Goal: Information Seeking & Learning: Check status

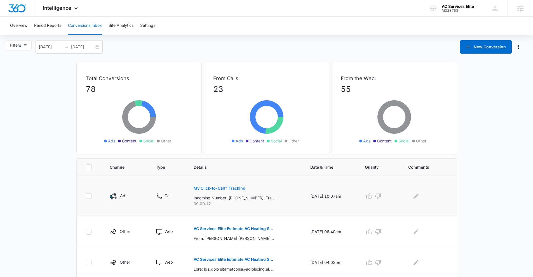
click at [222, 189] on p "My Click-to-Call™ Tracking" at bounding box center [219, 188] width 52 height 4
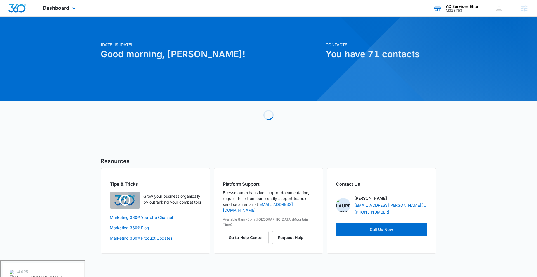
click at [475, 6] on div "AC Services Elite" at bounding box center [462, 6] width 32 height 4
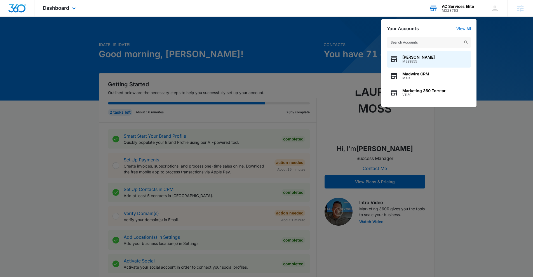
click at [426, 43] on input "text" at bounding box center [429, 42] width 84 height 11
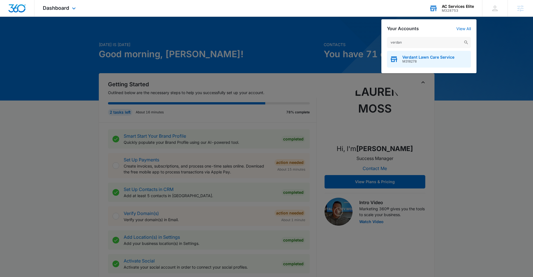
type input "verdan"
click at [444, 53] on div "Verdant Lawn Care Service M318278" at bounding box center [429, 59] width 84 height 17
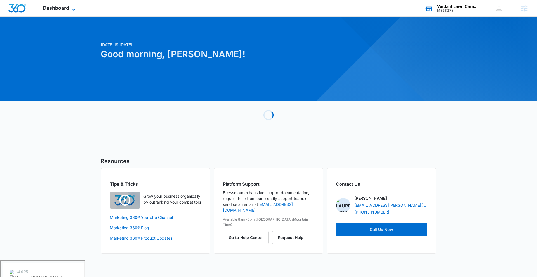
click at [73, 7] on icon at bounding box center [73, 9] width 7 height 7
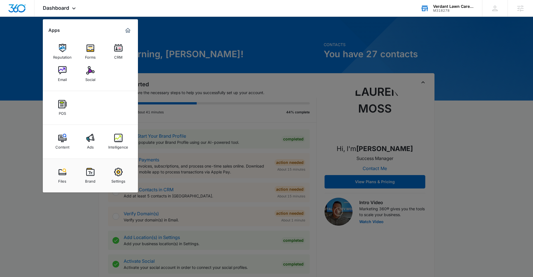
click at [219, 36] on div at bounding box center [266, 138] width 533 height 277
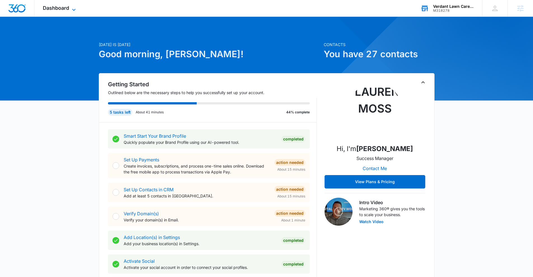
click at [49, 5] on span "Dashboard" at bounding box center [56, 8] width 26 height 6
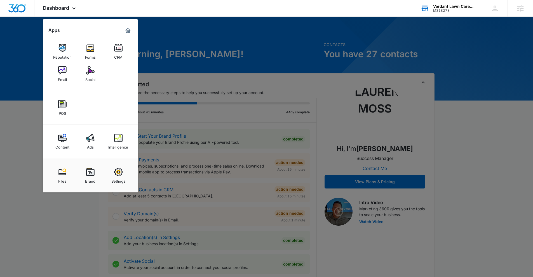
click at [230, 41] on div at bounding box center [266, 138] width 533 height 277
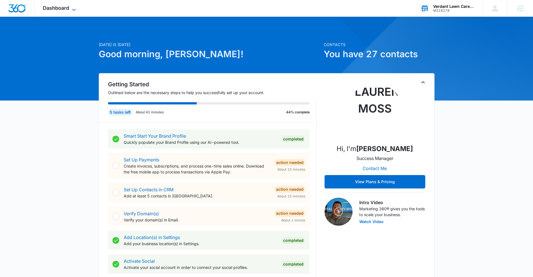
click at [74, 6] on icon at bounding box center [73, 9] width 7 height 7
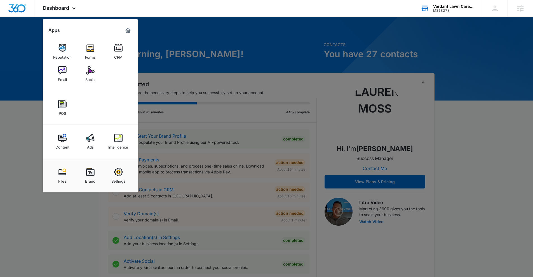
click at [175, 35] on div at bounding box center [266, 138] width 533 height 277
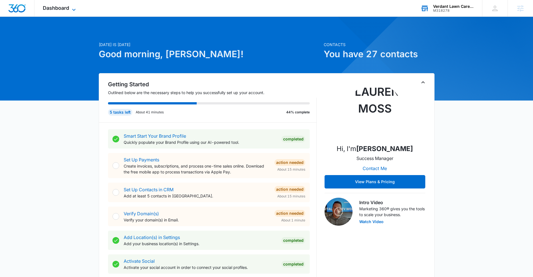
click at [75, 8] on icon at bounding box center [73, 9] width 7 height 7
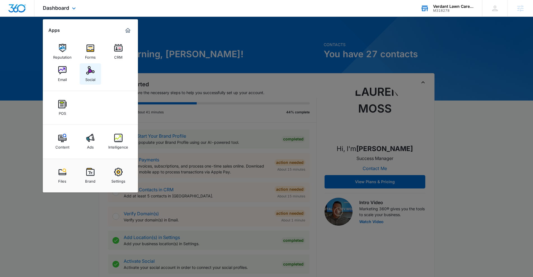
click at [99, 72] on link "Social" at bounding box center [90, 73] width 21 height 21
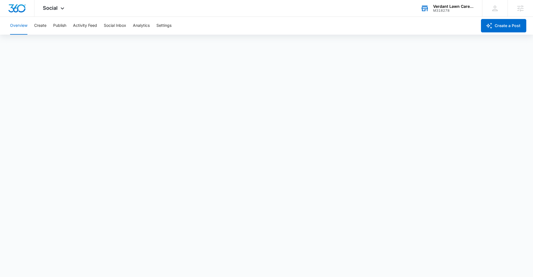
scroll to position [1, 0]
click at [58, 5] on div "Social Apps Reputation Forms CRM Email Social POS Content Ads Intelligence File…" at bounding box center [54, 8] width 40 height 16
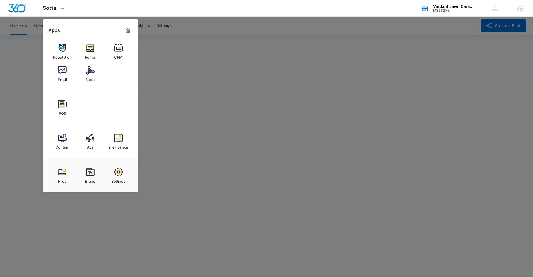
click at [157, 92] on div at bounding box center [266, 138] width 533 height 277
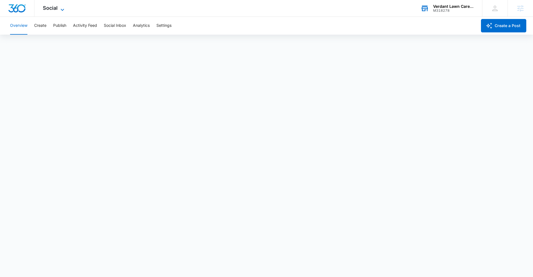
click at [47, 5] on span "Social" at bounding box center [50, 8] width 15 height 6
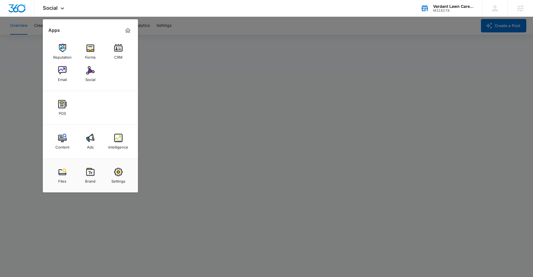
click at [231, 89] on div at bounding box center [266, 138] width 533 height 277
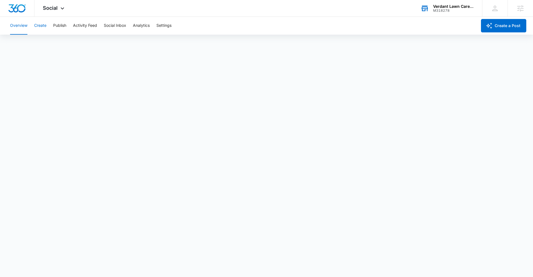
click at [45, 25] on button "Create" at bounding box center [40, 26] width 12 height 18
click at [57, 26] on button "Publish" at bounding box center [59, 26] width 13 height 18
click at [63, 8] on icon at bounding box center [62, 9] width 7 height 7
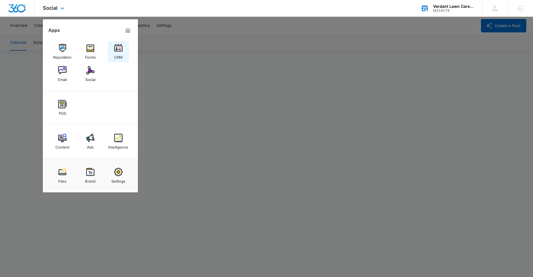
click at [116, 53] on div "CRM" at bounding box center [118, 55] width 8 height 7
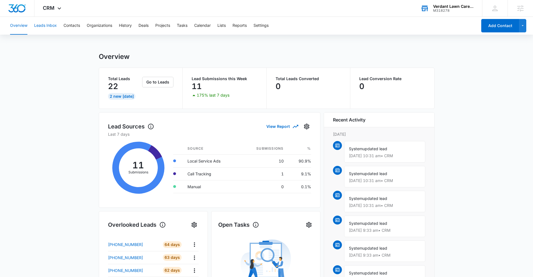
click at [39, 23] on button "Leads Inbox" at bounding box center [45, 26] width 23 height 18
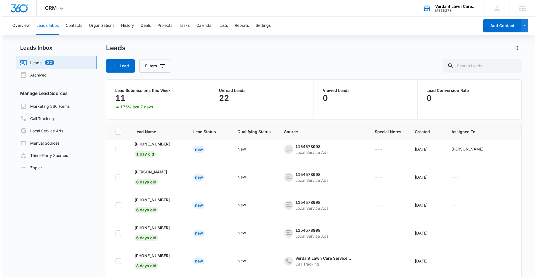
scroll to position [90, 0]
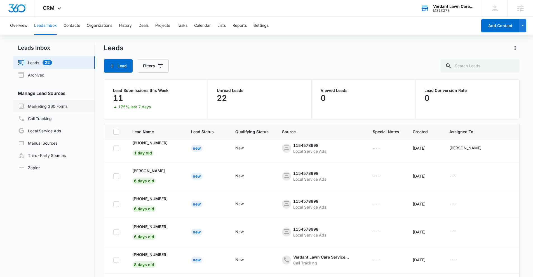
click at [37, 104] on link "Marketing 360 Forms" at bounding box center [42, 106] width 49 height 7
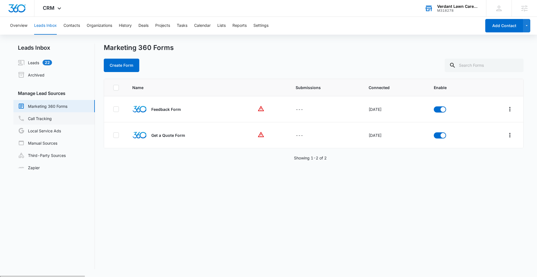
click at [52, 122] on link "Call Tracking" at bounding box center [35, 118] width 34 height 7
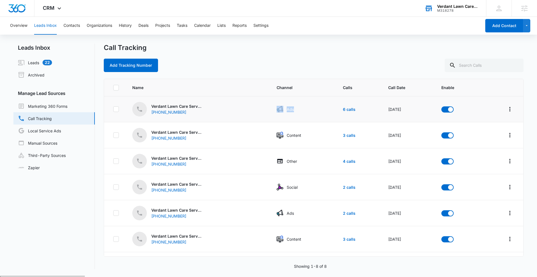
drag, startPoint x: 291, startPoint y: 111, endPoint x: 274, endPoint y: 112, distance: 17.4
click at [276, 112] on div "Ads" at bounding box center [302, 109] width 53 height 7
drag, startPoint x: 298, startPoint y: 131, endPoint x: 275, endPoint y: 134, distance: 23.1
click at [275, 134] on td "Content" at bounding box center [303, 135] width 66 height 26
drag, startPoint x: 305, startPoint y: 157, endPoint x: 290, endPoint y: 166, distance: 17.4
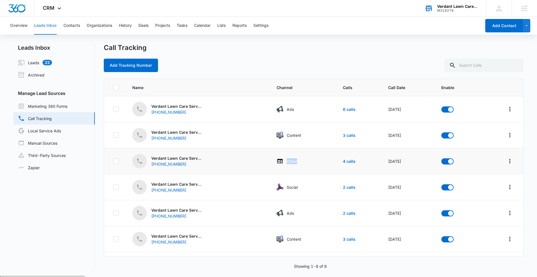
click at [290, 166] on td "Other" at bounding box center [303, 161] width 66 height 26
drag, startPoint x: 256, startPoint y: 111, endPoint x: 245, endPoint y: 108, distance: 10.9
click at [256, 111] on div "Verdant Lawn Care Service - ID - Ads [PHONE_NUMBER]" at bounding box center [197, 109] width 131 height 15
click at [203, 110] on div "Verdant Lawn Care Service - ID - Ads [PHONE_NUMBER]" at bounding box center [197, 109] width 131 height 15
click at [175, 106] on p "Verdant Lawn Care Service - ID - Ads" at bounding box center [176, 106] width 50 height 6
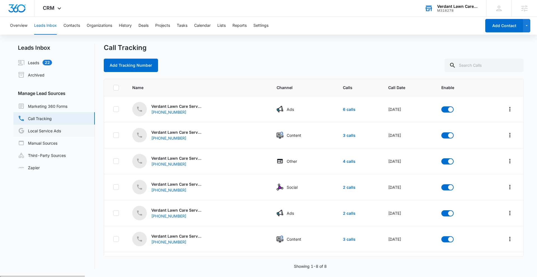
click at [61, 127] on link "Local Service Ads" at bounding box center [39, 130] width 43 height 7
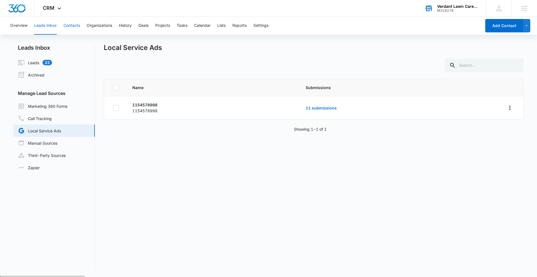
click at [67, 25] on button "Contacts" at bounding box center [71, 26] width 16 height 18
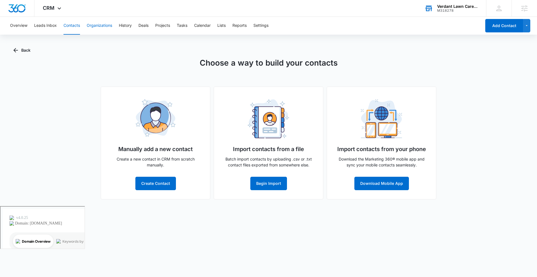
click at [108, 25] on button "Organizations" at bounding box center [99, 26] width 25 height 18
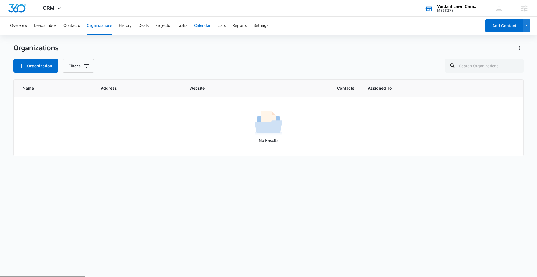
click at [198, 26] on button "Calendar" at bounding box center [202, 26] width 16 height 18
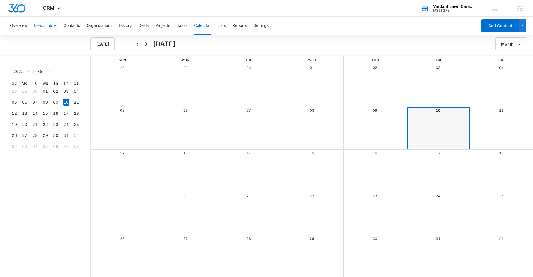
click at [45, 23] on button "Leads Inbox" at bounding box center [45, 26] width 23 height 18
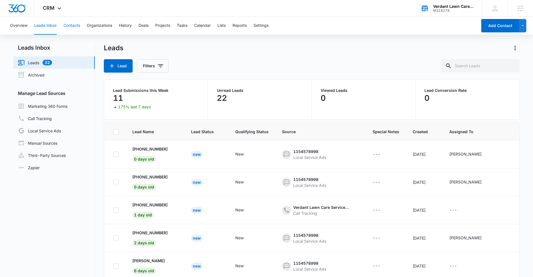
click at [73, 22] on button "Contacts" at bounding box center [71, 26] width 16 height 18
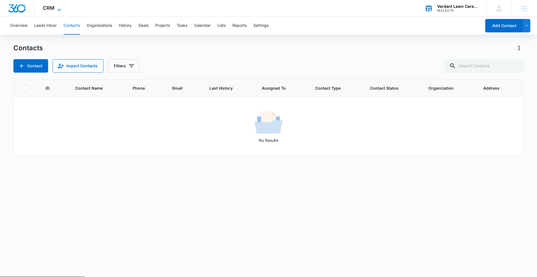
click at [56, 11] on icon at bounding box center [59, 9] width 7 height 7
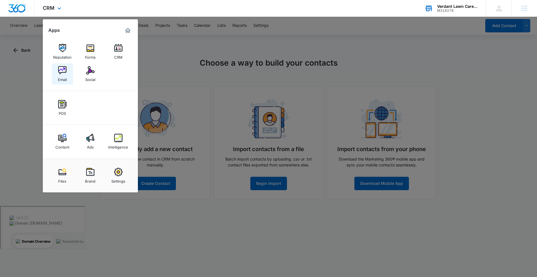
click at [63, 67] on img at bounding box center [62, 70] width 8 height 8
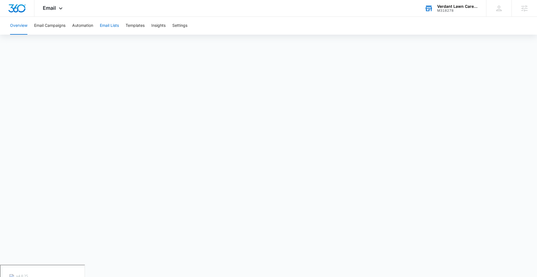
click at [107, 30] on button "Email Lists" at bounding box center [109, 26] width 19 height 18
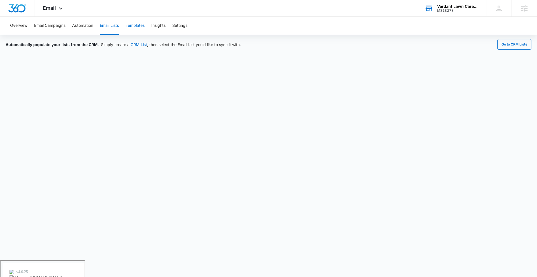
click at [144, 26] on button "Templates" at bounding box center [135, 26] width 19 height 18
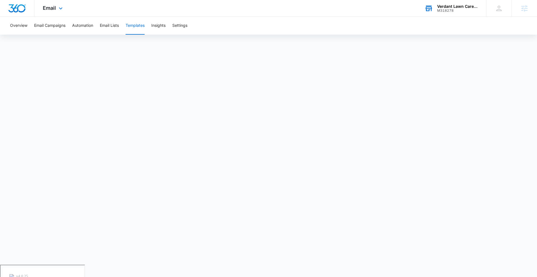
click at [58, 4] on div "Email Apps Reputation Forms CRM Email Social POS Content Ads Intelligence Files…" at bounding box center [53, 8] width 38 height 16
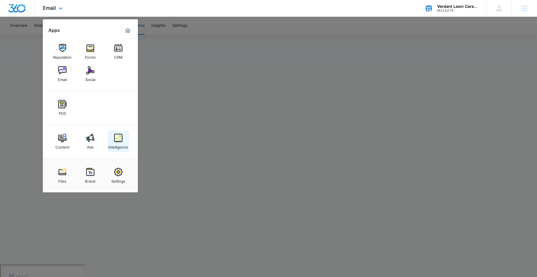
click at [122, 148] on div "Intelligence" at bounding box center [118, 145] width 20 height 7
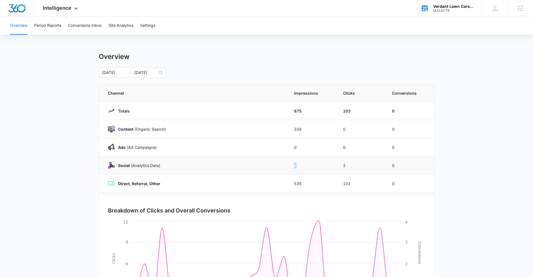
drag, startPoint x: 283, startPoint y: 170, endPoint x: 314, endPoint y: 165, distance: 31.2
click at [314, 165] on tr "Social (Analytics Data) 2 2 0" at bounding box center [266, 166] width 335 height 18
drag, startPoint x: 166, startPoint y: 126, endPoint x: 106, endPoint y: 127, distance: 59.8
click at [106, 127] on td "Content (Organic Search)" at bounding box center [193, 129] width 188 height 18
click at [162, 129] on p "Content (Organic Search)" at bounding box center [140, 129] width 51 height 6
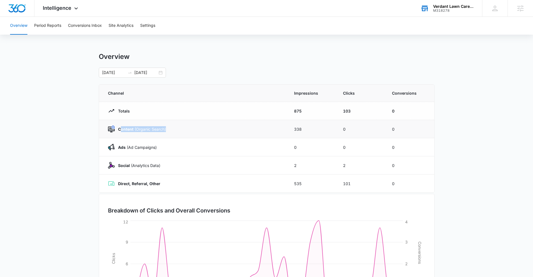
drag, startPoint x: 187, startPoint y: 129, endPoint x: 120, endPoint y: 128, distance: 67.4
click at [120, 128] on div "Content (Organic Search)" at bounding box center [194, 129] width 172 height 7
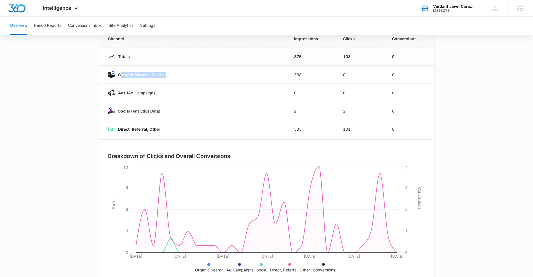
scroll to position [69, 0]
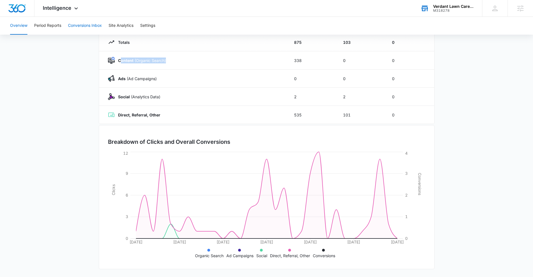
click at [80, 23] on button "Conversions Inbox" at bounding box center [85, 26] width 34 height 18
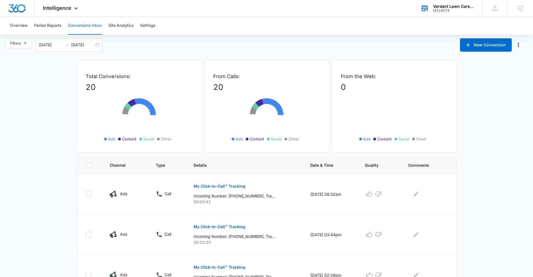
scroll to position [5, 0]
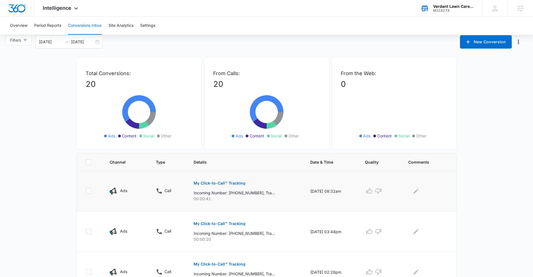
click at [217, 183] on p "My Click-to-Call™ Tracking" at bounding box center [219, 183] width 52 height 4
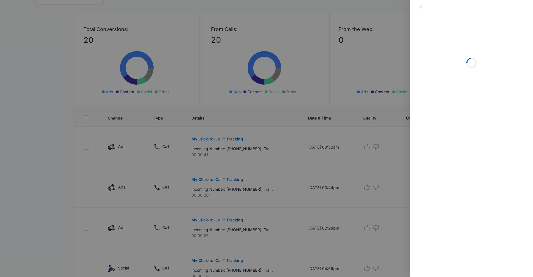
scroll to position [52, 0]
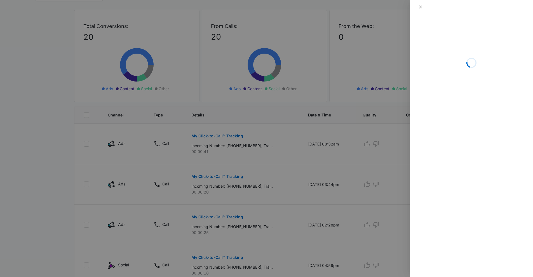
click at [418, 8] on icon "close" at bounding box center [420, 7] width 4 height 4
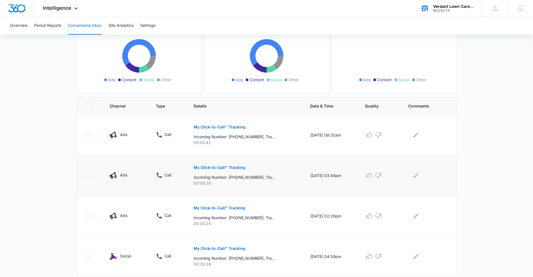
scroll to position [0, 0]
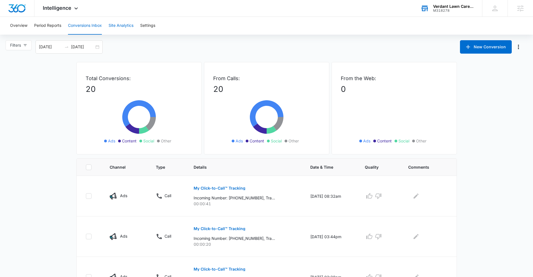
click at [133, 33] on button "Site Analytics" at bounding box center [120, 26] width 25 height 18
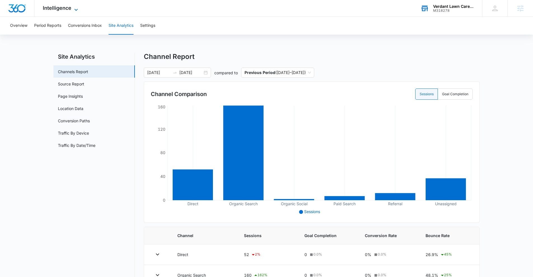
click at [60, 6] on span "Intelligence" at bounding box center [57, 8] width 29 height 6
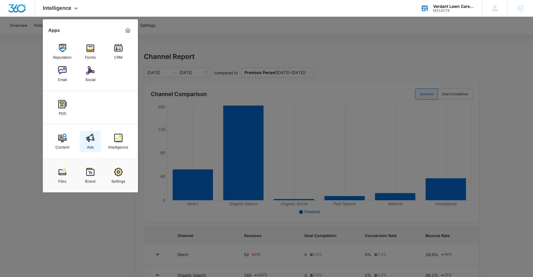
click at [85, 133] on link "Ads" at bounding box center [90, 141] width 21 height 21
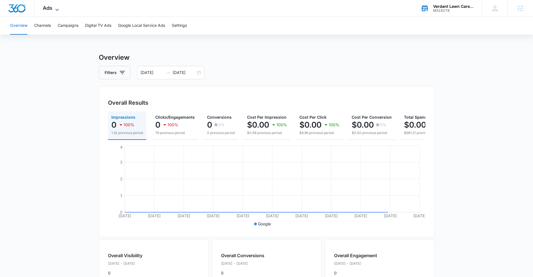
click at [51, 7] on span "Ads" at bounding box center [48, 8] width 10 height 6
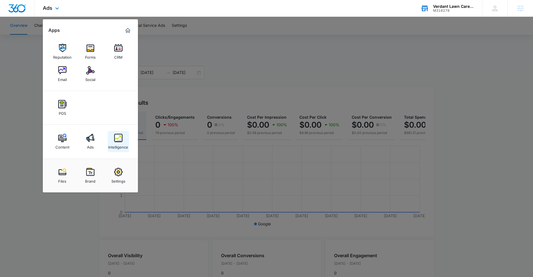
click at [125, 134] on link "Intelligence" at bounding box center [118, 141] width 21 height 21
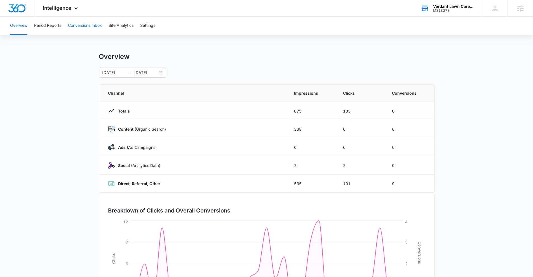
click at [75, 26] on button "Conversions Inbox" at bounding box center [85, 26] width 34 height 18
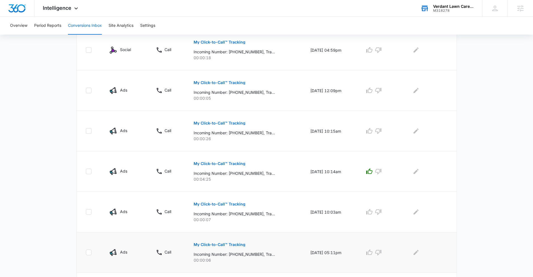
scroll to position [322, 0]
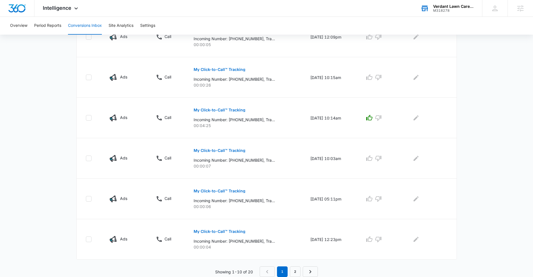
click at [289, 269] on nav "1 2" at bounding box center [288, 272] width 58 height 11
click at [292, 270] on link "2" at bounding box center [295, 272] width 11 height 11
click at [280, 274] on link "1" at bounding box center [283, 272] width 11 height 11
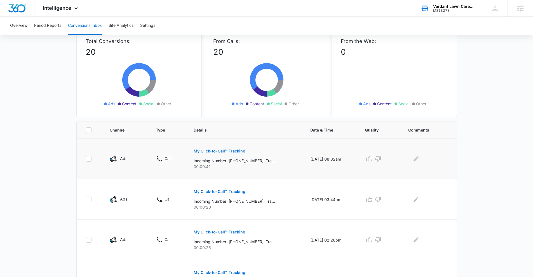
scroll to position [37, 0]
click at [207, 145] on button "My Click-to-Call™ Tracking" at bounding box center [219, 150] width 52 height 13
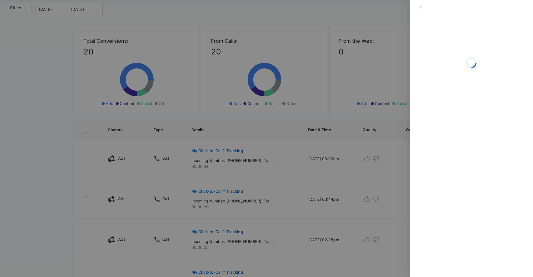
drag, startPoint x: 404, startPoint y: 143, endPoint x: 400, endPoint y: 142, distance: 4.3
click at [404, 142] on div at bounding box center [266, 138] width 533 height 277
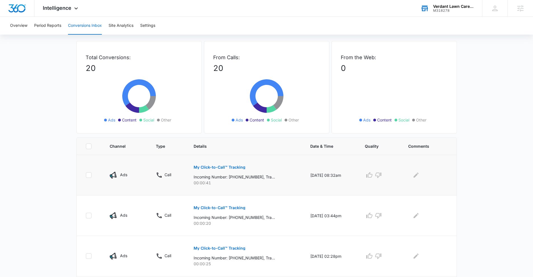
scroll to position [0, 0]
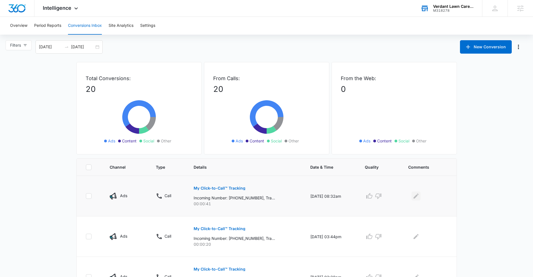
click at [413, 196] on button "Edit Comments" at bounding box center [415, 196] width 9 height 9
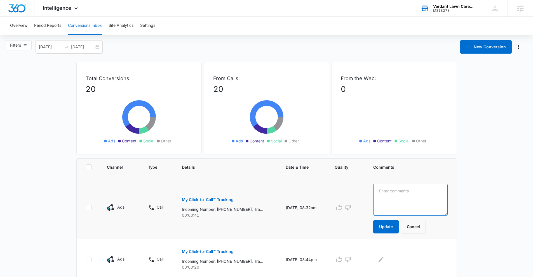
click at [409, 199] on textarea at bounding box center [410, 200] width 74 height 32
click at [419, 227] on button "Cancel" at bounding box center [413, 226] width 25 height 13
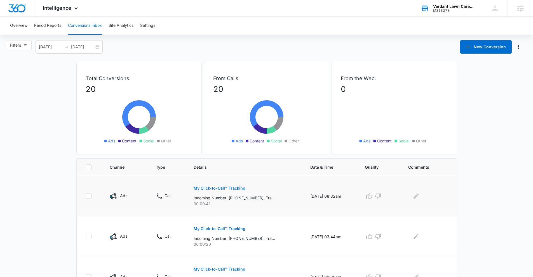
scroll to position [1, 0]
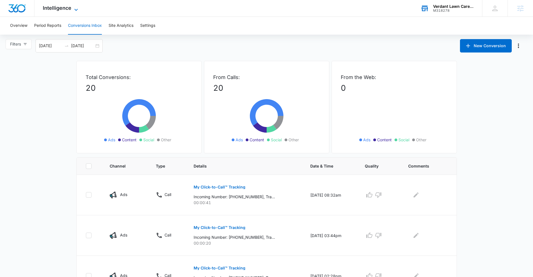
click at [70, 9] on span "Intelligence" at bounding box center [57, 8] width 29 height 6
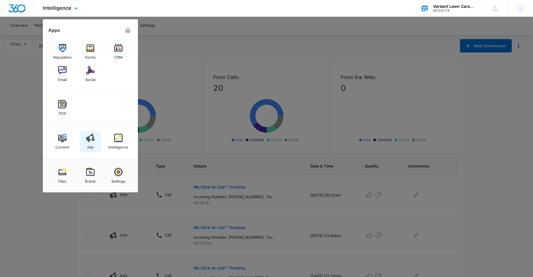
click at [88, 141] on img at bounding box center [90, 138] width 8 height 8
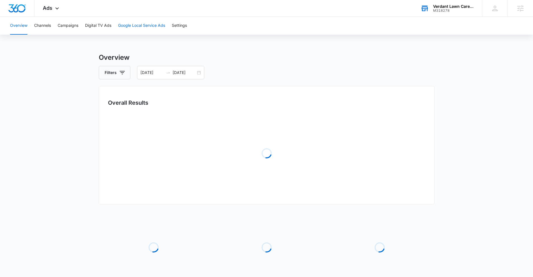
click at [128, 30] on button "Google Local Service Ads" at bounding box center [141, 26] width 47 height 18
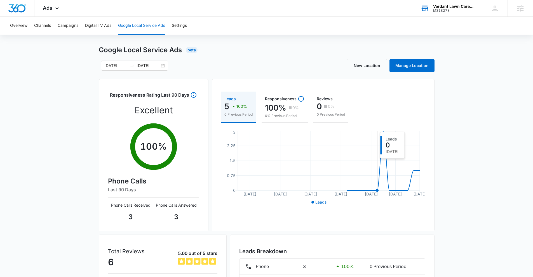
scroll to position [16, 0]
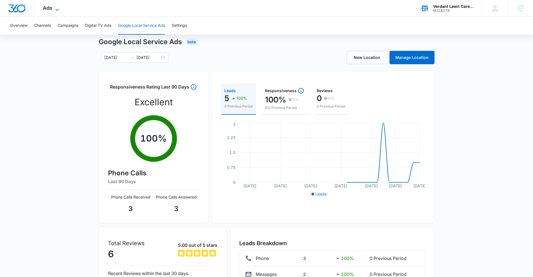
click at [60, 8] on icon at bounding box center [57, 9] width 7 height 7
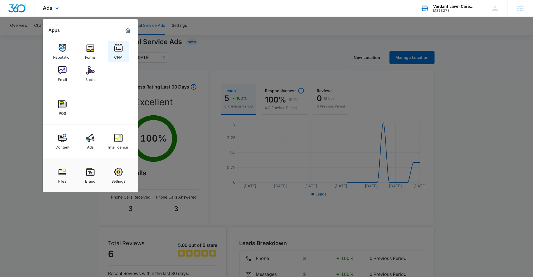
click at [123, 54] on link "CRM" at bounding box center [118, 51] width 21 height 21
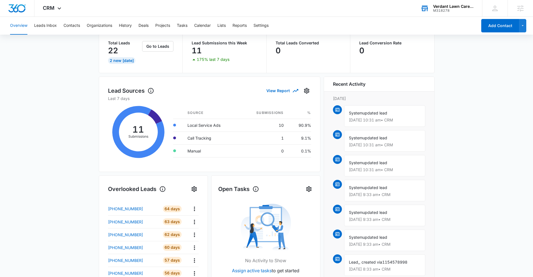
scroll to position [32, 0]
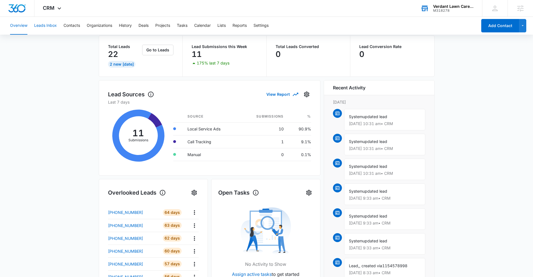
click at [49, 27] on button "Leads Inbox" at bounding box center [45, 26] width 23 height 18
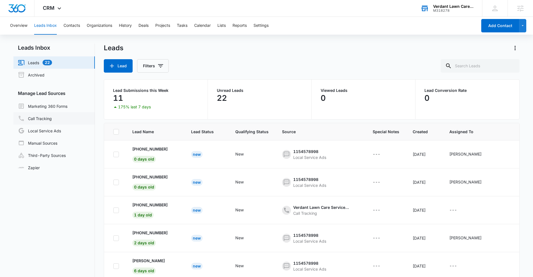
click at [48, 119] on link "Call Tracking" at bounding box center [35, 118] width 34 height 7
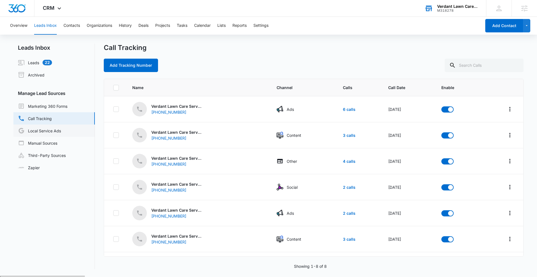
click at [49, 134] on link "Local Service Ads" at bounding box center [39, 130] width 43 height 7
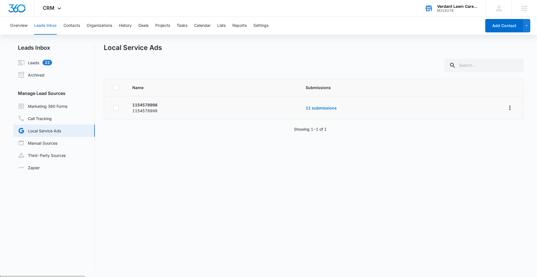
click at [303, 108] on td "11 submissions" at bounding box center [399, 107] width 200 height 23
click at [305, 108] on td "11 submissions" at bounding box center [399, 107] width 200 height 23
click at [326, 107] on link "11 submissions" at bounding box center [321, 108] width 31 height 5
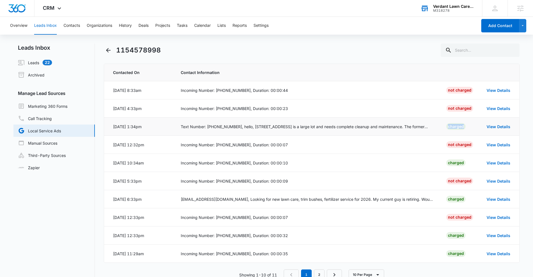
drag, startPoint x: 464, startPoint y: 126, endPoint x: 446, endPoint y: 126, distance: 17.3
click at [446, 126] on td "Charged" at bounding box center [459, 127] width 40 height 18
drag, startPoint x: 467, startPoint y: 162, endPoint x: 448, endPoint y: 164, distance: 18.8
click at [448, 164] on td "Charged" at bounding box center [459, 163] width 40 height 18
drag, startPoint x: 466, startPoint y: 199, endPoint x: 436, endPoint y: 200, distance: 30.2
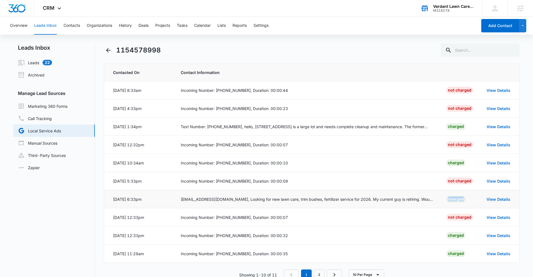
click at [436, 200] on tr "[DATE] 6:33pm [EMAIL_ADDRESS][DOMAIN_NAME], Looking for new lawn care, trim bus…" at bounding box center [311, 199] width 415 height 18
drag, startPoint x: 479, startPoint y: 94, endPoint x: 455, endPoint y: 93, distance: 23.2
click at [458, 93] on td "Not Charged" at bounding box center [459, 90] width 40 height 18
drag, startPoint x: 470, startPoint y: 94, endPoint x: 444, endPoint y: 93, distance: 26.3
click at [444, 93] on td "Not Charged" at bounding box center [459, 90] width 40 height 18
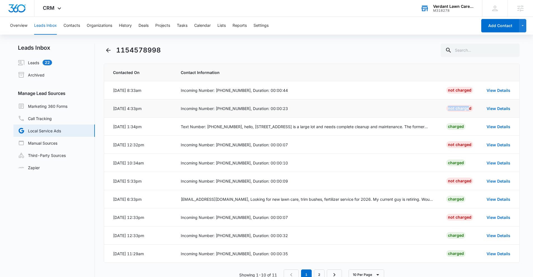
drag, startPoint x: 470, startPoint y: 107, endPoint x: 437, endPoint y: 108, distance: 33.0
click at [437, 108] on tr "[DATE] 4:33pm Incoming Number: [PHONE_NUMBER], Duration: 00:00:23 Not Charged V…" at bounding box center [311, 109] width 415 height 18
click at [394, 66] on th "Contact Information" at bounding box center [307, 72] width 266 height 17
click at [322, 271] on link "2" at bounding box center [319, 275] width 11 height 11
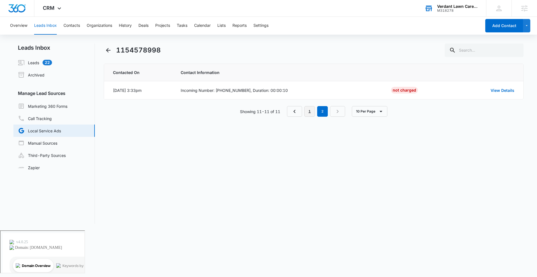
click at [307, 111] on link "1" at bounding box center [309, 111] width 11 height 11
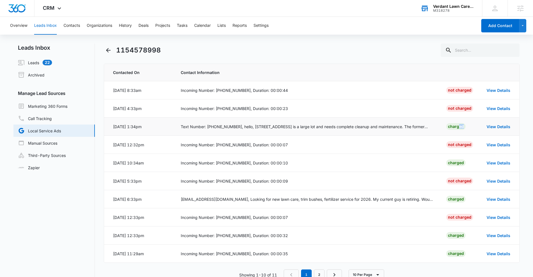
drag, startPoint x: 451, startPoint y: 129, endPoint x: 460, endPoint y: 129, distance: 9.5
click at [460, 129] on div "Charged" at bounding box center [455, 126] width 19 height 7
drag, startPoint x: 462, startPoint y: 128, endPoint x: 440, endPoint y: 129, distance: 22.4
click at [440, 129] on tr "[DATE] 1:34pm Text Number: [PHONE_NUMBER], hello, [STREET_ADDRESS] is a large l…" at bounding box center [311, 127] width 415 height 18
drag, startPoint x: 467, startPoint y: 162, endPoint x: 443, endPoint y: 166, distance: 24.8
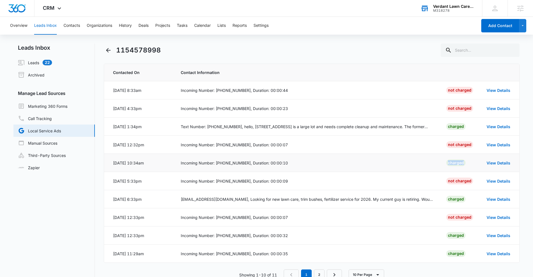
click at [443, 166] on td "Charged" at bounding box center [459, 163] width 40 height 18
drag, startPoint x: 459, startPoint y: 204, endPoint x: 452, endPoint y: 204, distance: 7.3
click at [453, 204] on td "Charged" at bounding box center [459, 199] width 40 height 18
drag, startPoint x: 467, startPoint y: 200, endPoint x: 424, endPoint y: 198, distance: 43.9
click at [424, 198] on tr "[DATE] 6:33pm [EMAIL_ADDRESS][DOMAIN_NAME], Looking for new lawn care, trim bus…" at bounding box center [311, 199] width 415 height 18
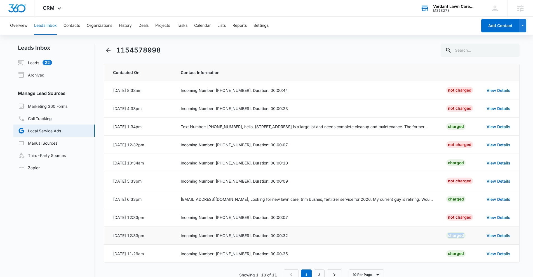
drag, startPoint x: 463, startPoint y: 239, endPoint x: 457, endPoint y: 240, distance: 6.9
click at [450, 237] on div "Charged" at bounding box center [455, 235] width 19 height 7
drag, startPoint x: 476, startPoint y: 255, endPoint x: 457, endPoint y: 256, distance: 18.5
click at [458, 256] on td "Charged" at bounding box center [459, 254] width 40 height 18
click at [420, 245] on td "Incoming Number: [PHONE_NUMBER], Duration: 00:00:35" at bounding box center [307, 254] width 266 height 18
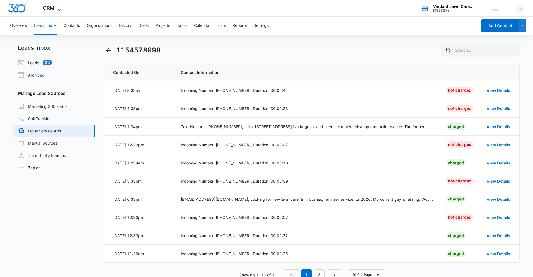
click at [56, 11] on icon at bounding box center [59, 9] width 7 height 7
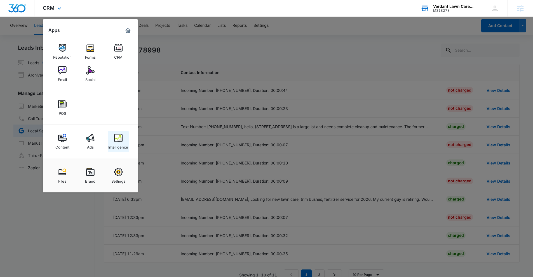
click at [112, 139] on link "Intelligence" at bounding box center [118, 141] width 21 height 21
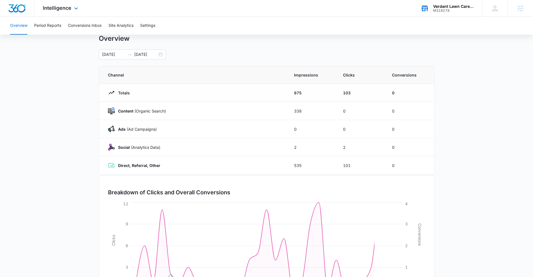
scroll to position [69, 0]
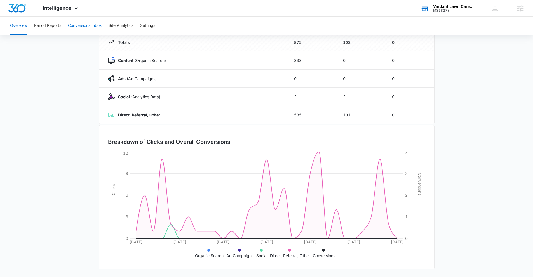
click at [86, 27] on button "Conversions Inbox" at bounding box center [85, 26] width 34 height 18
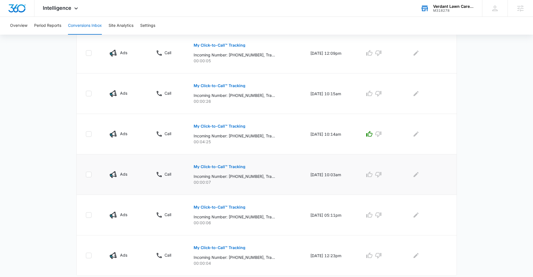
scroll to position [322, 0]
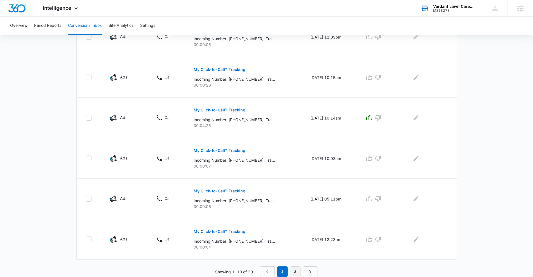
click at [297, 273] on link "2" at bounding box center [295, 272] width 11 height 11
click at [285, 271] on link "1" at bounding box center [283, 272] width 11 height 11
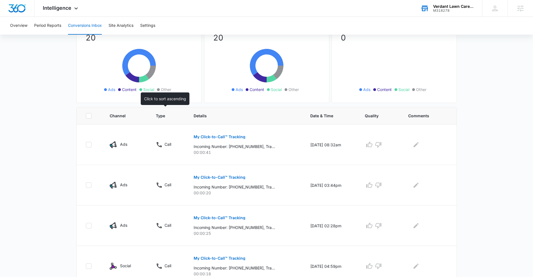
scroll to position [0, 0]
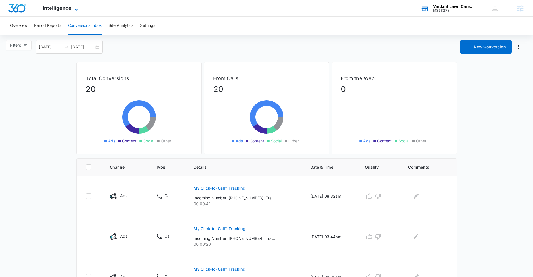
click at [69, 5] on span "Intelligence" at bounding box center [57, 8] width 29 height 6
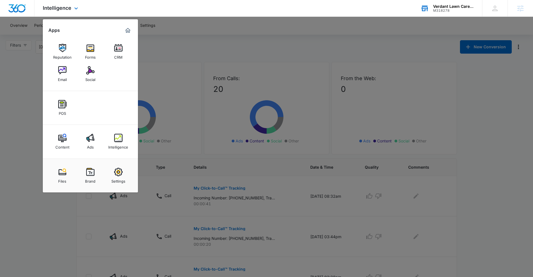
click at [129, 31] on img "Marketing 360® Dashboard" at bounding box center [127, 30] width 7 height 7
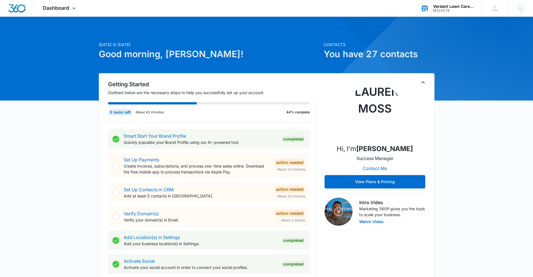
click at [67, 11] on div "Dashboard Apps Reputation Forms CRM Email Social POS Content Ads Intelligence F…" at bounding box center [59, 8] width 51 height 16
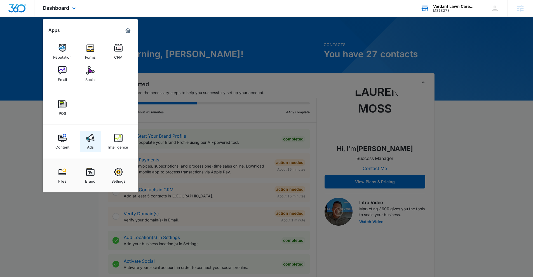
click at [88, 143] on div "Ads" at bounding box center [90, 145] width 7 height 7
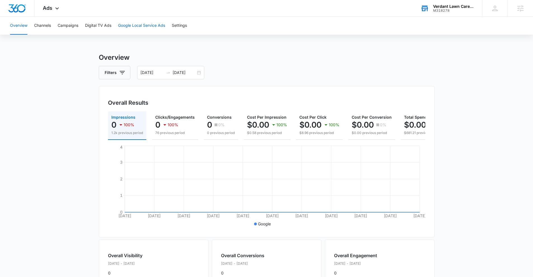
click at [162, 23] on button "Google Local Service Ads" at bounding box center [141, 26] width 47 height 18
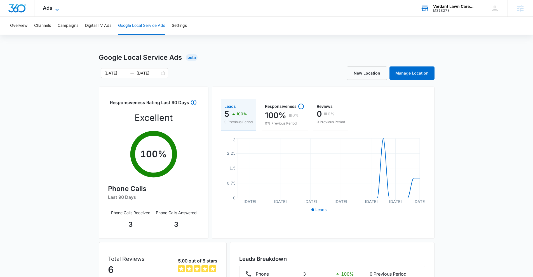
click at [51, 9] on span "Ads" at bounding box center [48, 8] width 10 height 6
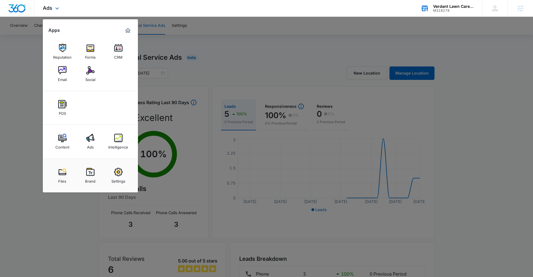
click at [128, 28] on img "Marketing 360® Dashboard" at bounding box center [127, 30] width 7 height 7
